Goal: Task Accomplishment & Management: Use online tool/utility

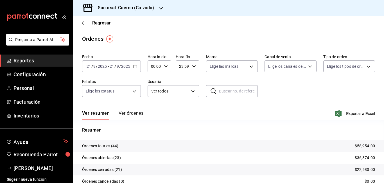
click at [136, 67] on icon "button" at bounding box center [135, 66] width 4 height 4
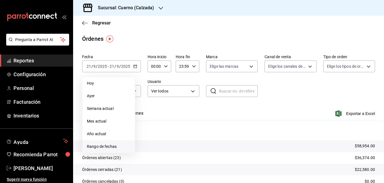
click at [104, 146] on span "Rango de fechas" at bounding box center [109, 147] width 44 height 6
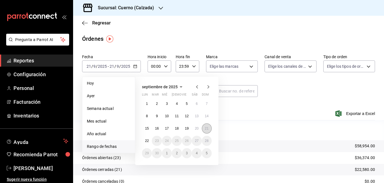
click at [207, 130] on abbr "21" at bounding box center [207, 129] width 4 height 4
click at [146, 141] on abbr "22" at bounding box center [147, 141] width 4 height 4
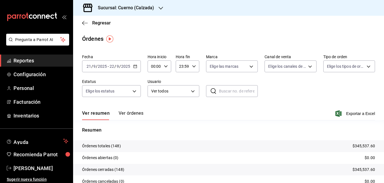
click at [154, 66] on input "00:00" at bounding box center [155, 66] width 14 height 11
click at [154, 66] on div at bounding box center [192, 91] width 384 height 183
type input "05:00"
click at [180, 66] on input "23:59" at bounding box center [183, 66] width 14 height 11
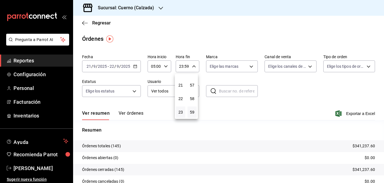
click at [181, 68] on div at bounding box center [192, 91] width 384 height 183
click at [182, 66] on input "03:59" at bounding box center [183, 66] width 14 height 11
click at [182, 108] on span "05" at bounding box center [181, 108] width 3 height 5
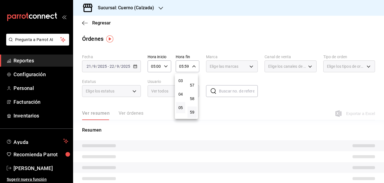
click at [193, 67] on div at bounding box center [192, 91] width 384 height 183
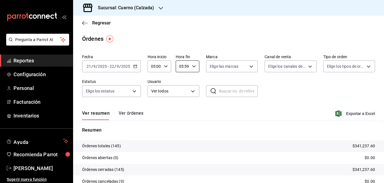
click at [193, 67] on \(Stroke\) "button" at bounding box center [194, 66] width 3 height 2
click at [187, 66] on div at bounding box center [192, 91] width 384 height 183
click at [186, 66] on input "05:59" at bounding box center [183, 66] width 14 height 11
click at [186, 66] on div at bounding box center [192, 91] width 384 height 183
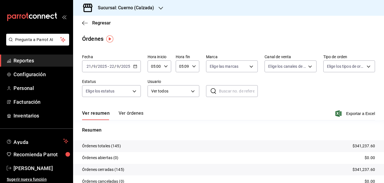
click at [188, 66] on input "05:09" at bounding box center [183, 66] width 14 height 11
click at [188, 66] on div at bounding box center [192, 91] width 384 height 183
type input "05:00"
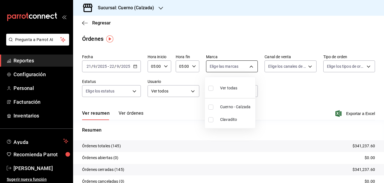
click at [240, 70] on body "Pregunta a Parrot AI Reportes Configuración Personal Facturación Inventarios Ay…" at bounding box center [192, 91] width 384 height 183
click at [231, 105] on span "Cuerno - Calzada" at bounding box center [236, 107] width 33 height 6
type input "b7ae777b-2dfc-42e0-9650-6cefdf37a424"
checkbox input "true"
click at [308, 67] on div at bounding box center [192, 91] width 384 height 183
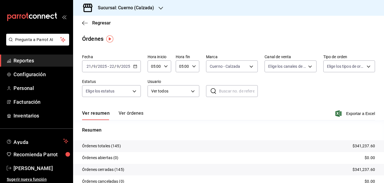
click at [306, 87] on div "Fecha [DATE] [DATE] - [DATE] [DATE] Hora inicio 05:00 Hora inicio Hora fin 05:0…" at bounding box center [228, 78] width 293 height 52
click at [28, 61] on span "Reportes" at bounding box center [41, 61] width 55 height 8
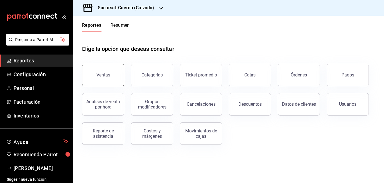
click at [99, 76] on div "Ventas" at bounding box center [104, 74] width 14 height 5
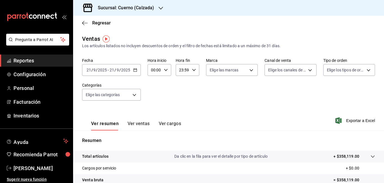
click at [134, 71] on icon "button" at bounding box center [135, 70] width 4 height 4
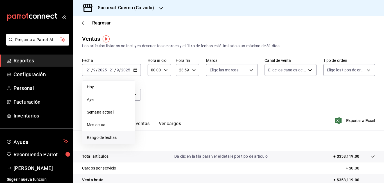
click at [107, 135] on span "Rango de fechas" at bounding box center [109, 138] width 44 height 6
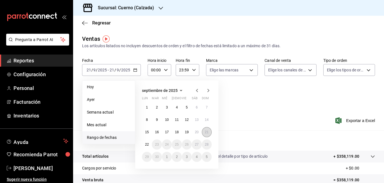
click at [206, 130] on button "21" at bounding box center [207, 132] width 10 height 10
click at [146, 144] on abbr "22" at bounding box center [147, 145] width 4 height 4
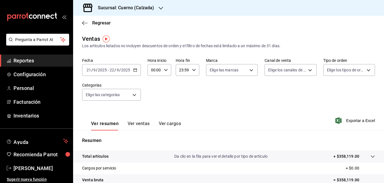
click at [153, 70] on input "00:00" at bounding box center [155, 69] width 14 height 11
click at [153, 70] on div at bounding box center [192, 91] width 384 height 183
click at [155, 70] on input "00:00" at bounding box center [155, 69] width 14 height 11
click at [155, 70] on div at bounding box center [192, 91] width 384 height 183
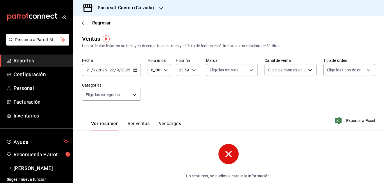
click at [153, 69] on input "0_:00" at bounding box center [155, 69] width 14 height 11
click at [153, 69] on div at bounding box center [192, 91] width 384 height 183
type input "05:00"
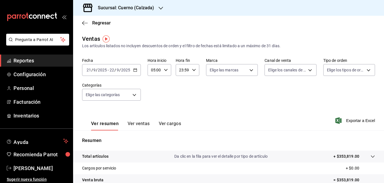
click at [181, 70] on input "23:59" at bounding box center [183, 69] width 14 height 11
click at [181, 70] on div at bounding box center [192, 91] width 384 height 183
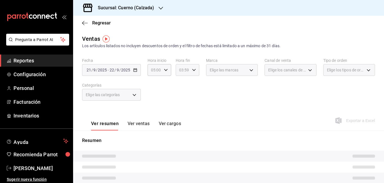
click at [182, 70] on input "03:59" at bounding box center [183, 69] width 14 height 11
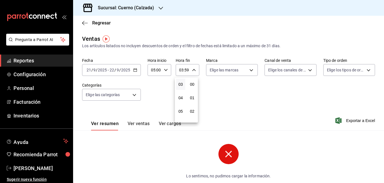
scroll to position [766, 0]
click at [180, 111] on span "05" at bounding box center [181, 111] width 3 height 5
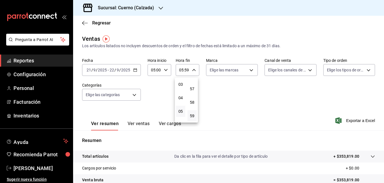
click at [185, 70] on div at bounding box center [192, 91] width 384 height 183
click at [186, 69] on input "05:59" at bounding box center [183, 69] width 14 height 11
click at [186, 69] on div at bounding box center [192, 91] width 384 height 183
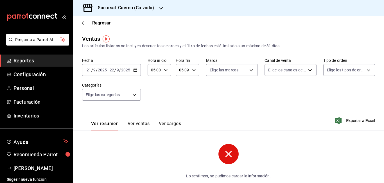
click at [188, 70] on input "05:09" at bounding box center [183, 69] width 14 height 11
click at [188, 69] on div at bounding box center [192, 91] width 384 height 183
type input "05:00"
click at [250, 71] on body "Pregunta a Parrot AI Reportes Configuración Personal Facturación Inventarios Ay…" at bounding box center [192, 91] width 384 height 183
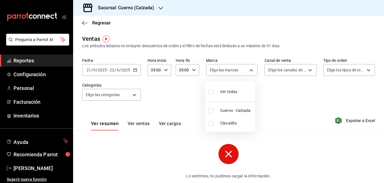
click at [235, 109] on span "Cuerno - Calzada" at bounding box center [236, 111] width 33 height 6
type input "b7ae777b-2dfc-42e0-9650-6cefdf37a424"
checkbox input "true"
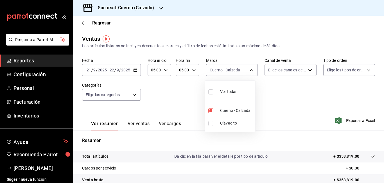
click at [308, 80] on div at bounding box center [192, 91] width 384 height 183
click at [356, 120] on span "Exportar a Excel" at bounding box center [356, 120] width 39 height 7
click at [26, 61] on span "Reportes" at bounding box center [41, 61] width 55 height 8
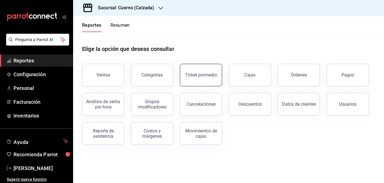
click at [189, 71] on button "Ticket promedio" at bounding box center [201, 75] width 42 height 23
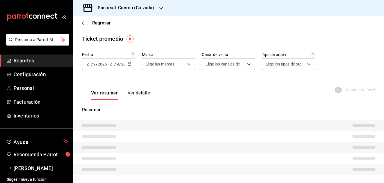
type input "b7ae777b-2dfc-42e0-9650-6cefdf37a424,c000f1c0-fb9f-4016-8e6a-f0d1e83e893d"
type input "PARROT,UBER_EATS,RAPPI,DIDI_FOOD,ONLINE"
type input "45550569-3ed2-40ec-865f-a78a43aad0fb,ed9744db-0daf-4564-a5b3-b3442505d928,23f9e…"
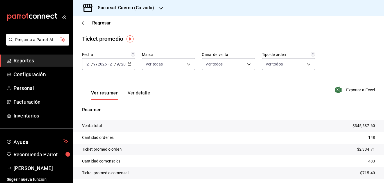
click at [129, 64] on icon "button" at bounding box center [130, 64] width 4 height 4
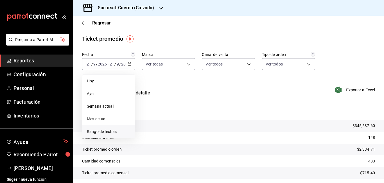
click at [101, 132] on span "Rango de fechas" at bounding box center [109, 132] width 44 height 6
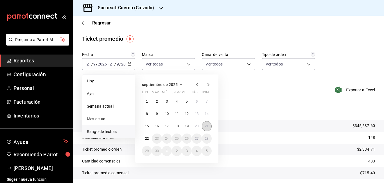
click at [209, 124] on button "21" at bounding box center [207, 126] width 10 height 10
click at [148, 137] on abbr "22" at bounding box center [147, 139] width 4 height 4
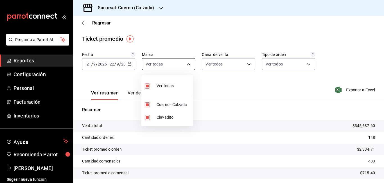
click at [187, 65] on body "Pregunta a Parrot AI Reportes Configuración Personal Facturación Inventarios Ay…" at bounding box center [192, 91] width 384 height 183
click at [165, 117] on span "Clavadito" at bounding box center [174, 118] width 34 height 6
type input "b7ae777b-2dfc-42e0-9650-6cefdf37a424"
checkbox input "false"
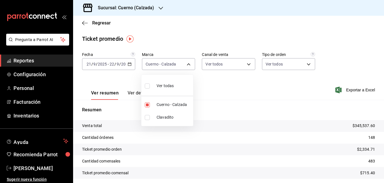
click at [249, 90] on div at bounding box center [192, 91] width 384 height 183
click at [28, 61] on span "Reportes" at bounding box center [41, 61] width 55 height 8
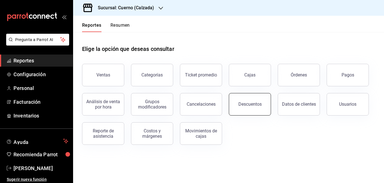
click at [252, 98] on button "Descuentos" at bounding box center [250, 104] width 42 height 23
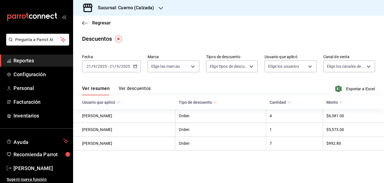
click at [136, 67] on icon "button" at bounding box center [135, 66] width 4 height 4
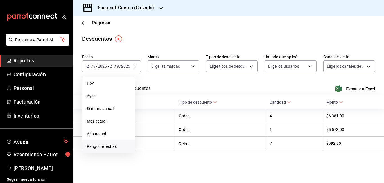
click at [101, 146] on span "Rango de fechas" at bounding box center [109, 147] width 44 height 6
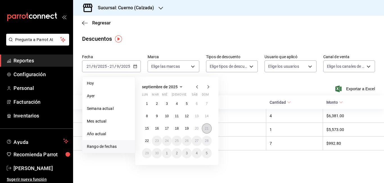
click at [206, 129] on abbr "21" at bounding box center [207, 129] width 4 height 4
click at [149, 142] on abbr "22" at bounding box center [147, 141] width 4 height 4
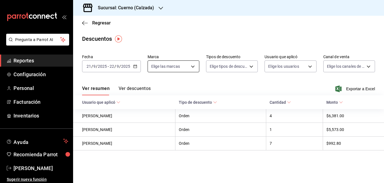
click at [170, 67] on body "Pregunta a Parrot AI Reportes Configuración Personal Facturación Inventarios Ay…" at bounding box center [192, 91] width 384 height 183
click at [171, 106] on span "Cuerno - Calzada" at bounding box center [180, 107] width 34 height 6
type input "b7ae777b-2dfc-42e0-9650-6cefdf37a424"
checkbox input "true"
click at [255, 78] on div at bounding box center [192, 91] width 384 height 183
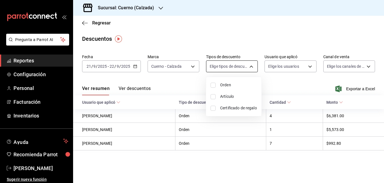
click at [252, 66] on body "Pregunta a Parrot AI Reportes Configuración Personal Facturación Inventarios Ay…" at bounding box center [192, 91] width 384 height 183
click at [227, 83] on span "Orden" at bounding box center [238, 85] width 37 height 6
click at [224, 93] on li "Artículo" at bounding box center [233, 97] width 55 height 12
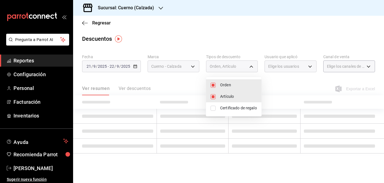
type input "ORDER,ORDER_ITEM"
checkbox input "true"
click at [225, 107] on span "Certificado de regalo" at bounding box center [238, 108] width 37 height 6
type input "ORDER,ORDER_ITEM,CARD_REWARD"
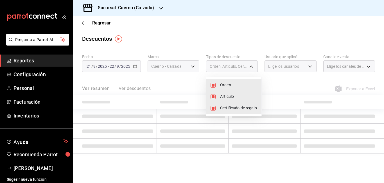
checkbox input "true"
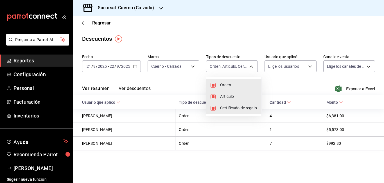
click at [285, 82] on div at bounding box center [192, 91] width 384 height 183
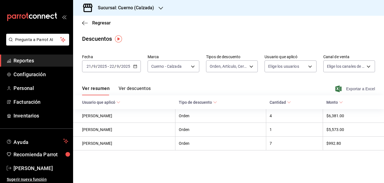
click at [348, 87] on span "Exportar a Excel" at bounding box center [356, 89] width 39 height 7
